Goal: Find specific page/section: Find specific page/section

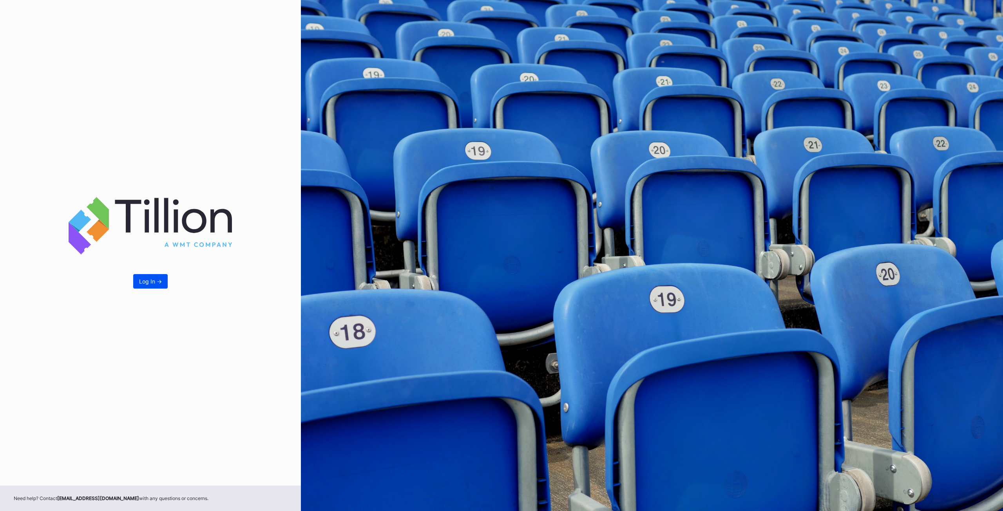
click at [163, 281] on button "Log In ->" at bounding box center [150, 281] width 34 height 14
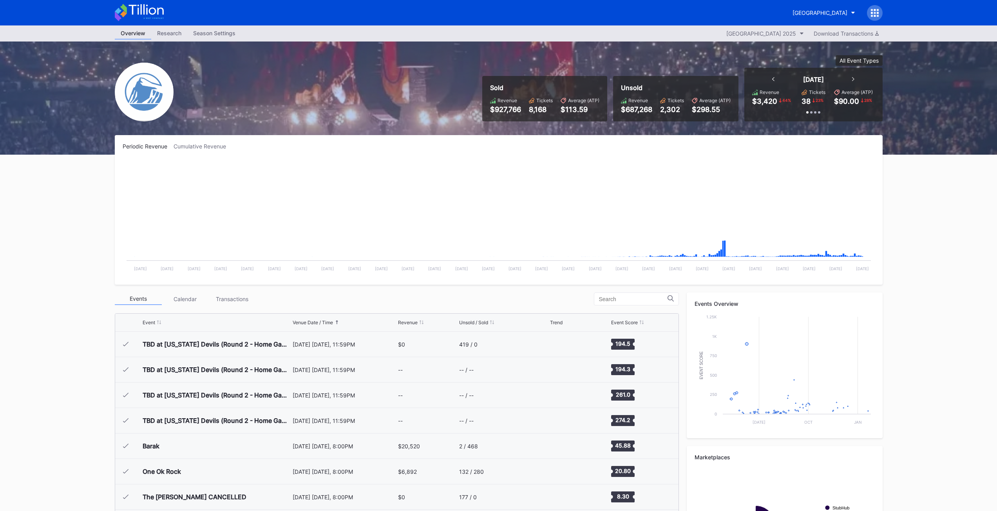
scroll to position [815, 0]
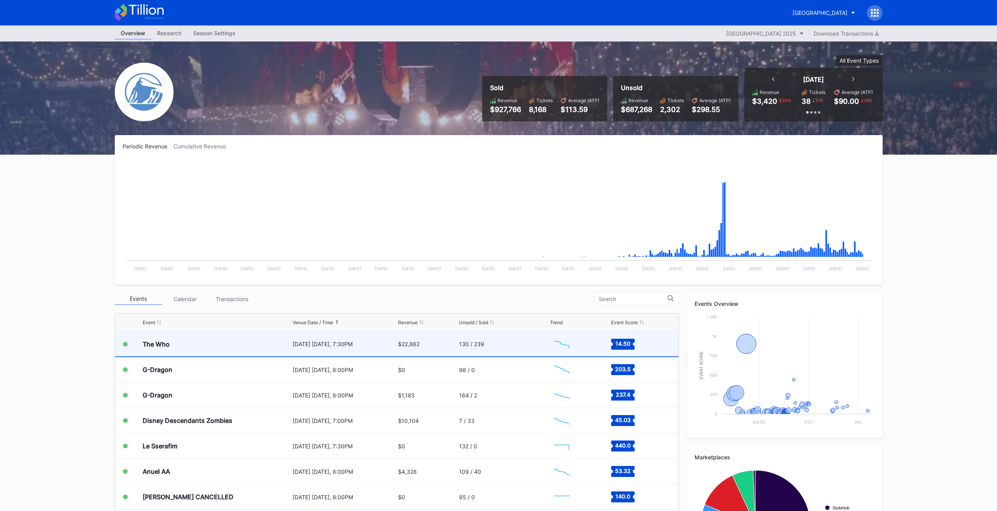
click at [175, 344] on div "The Who" at bounding box center [217, 344] width 148 height 25
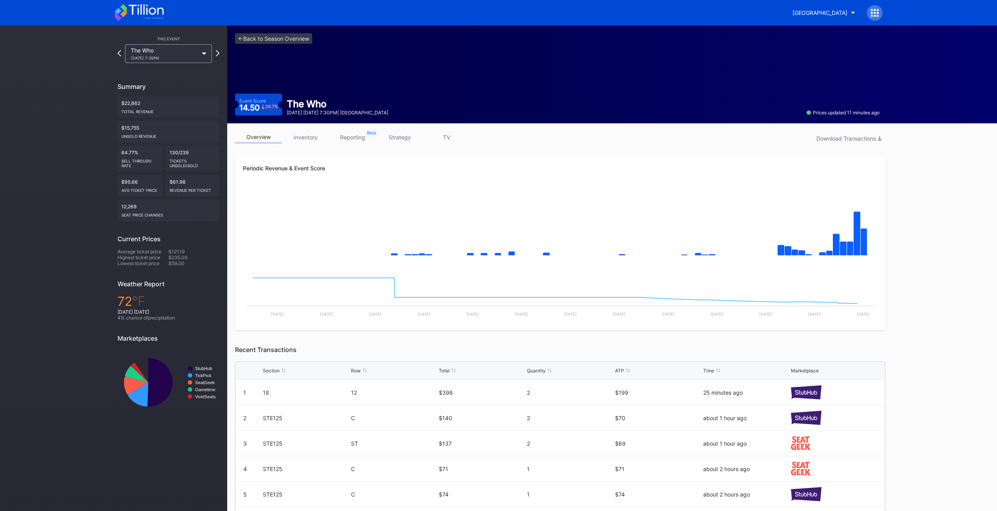
click at [304, 139] on link "inventory" at bounding box center [305, 137] width 47 height 12
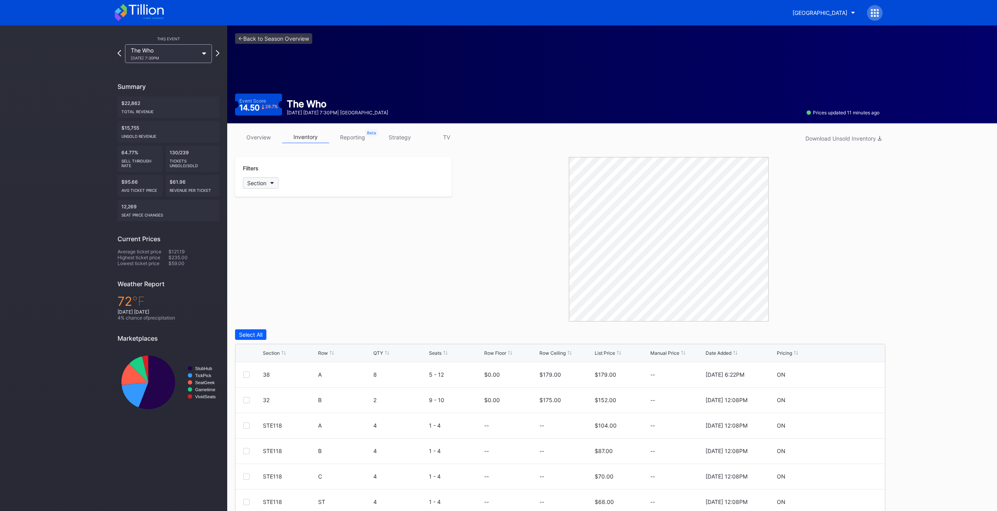
click at [250, 186] on div "Section" at bounding box center [256, 183] width 19 height 7
click at [359, 139] on link "reporting" at bounding box center [352, 137] width 47 height 12
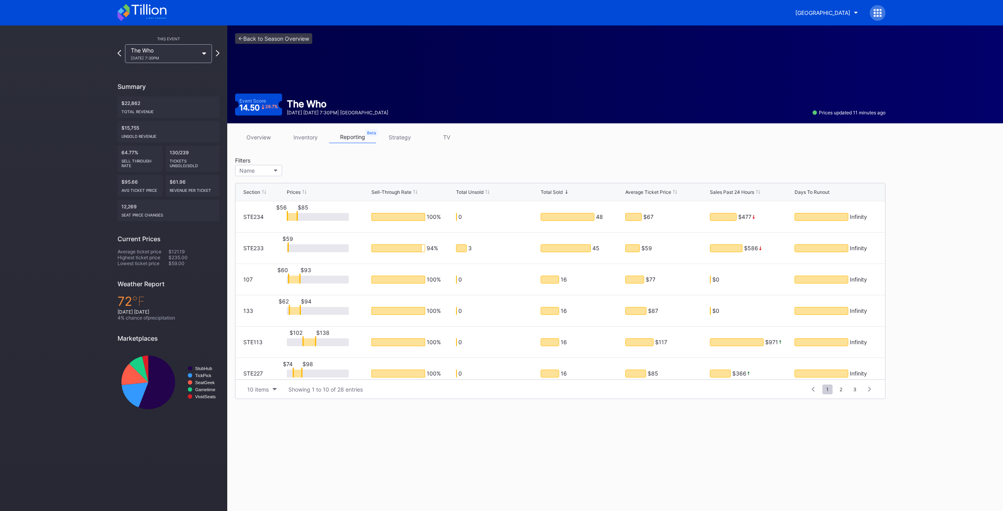
click at [503, 472] on div "<- Back to Season Overview Event Score 14.50 29.7 % The Who [DATE] [DATE] 7:30P…" at bounding box center [615, 268] width 776 height 486
click at [384, 427] on div "<- Back to Season Overview Event Score 14.50 29.7 % The Who [DATE] [DATE] 7:30P…" at bounding box center [615, 268] width 776 height 486
click at [304, 136] on link "inventory" at bounding box center [305, 137] width 47 height 12
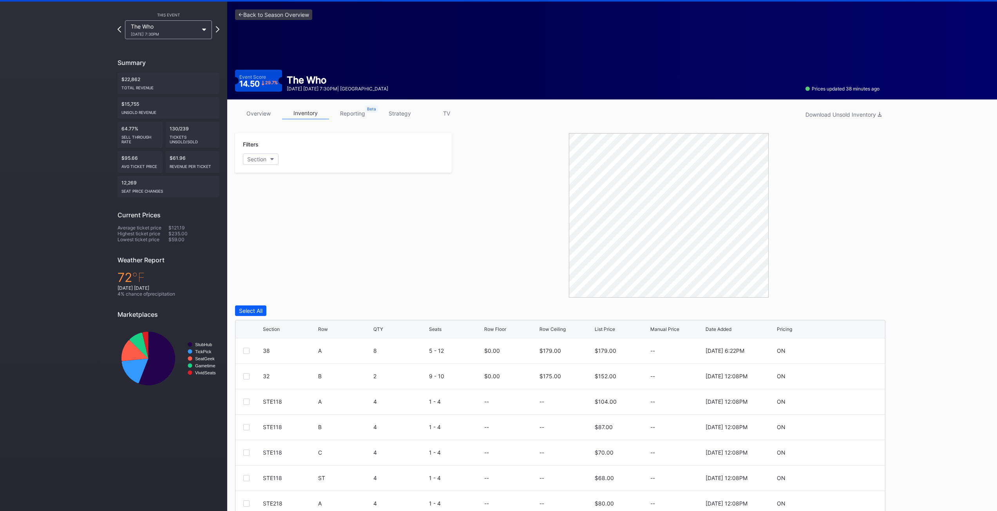
scroll to position [57, 0]
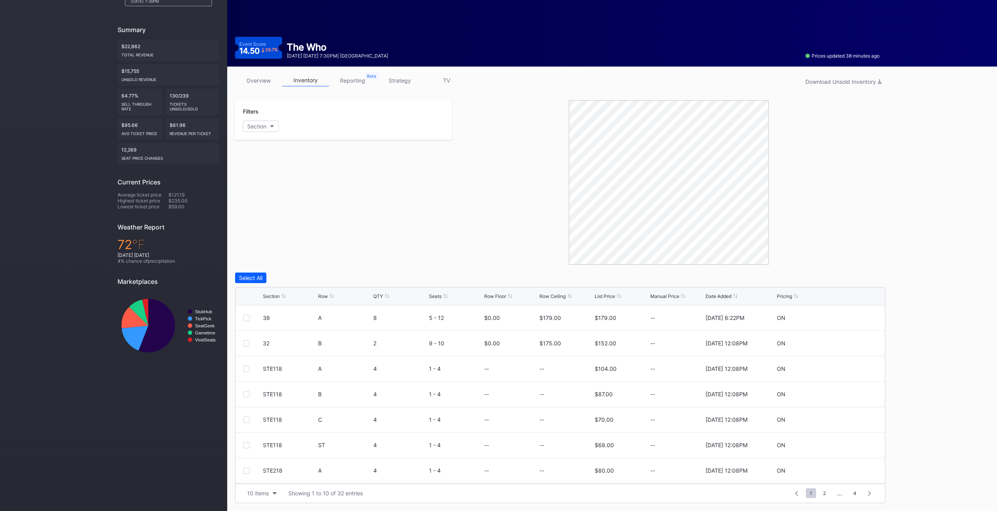
click at [376, 227] on div "Filters Section" at bounding box center [343, 182] width 217 height 165
click at [407, 223] on div "Filters Section" at bounding box center [343, 182] width 217 height 165
